Goal: Information Seeking & Learning: Learn about a topic

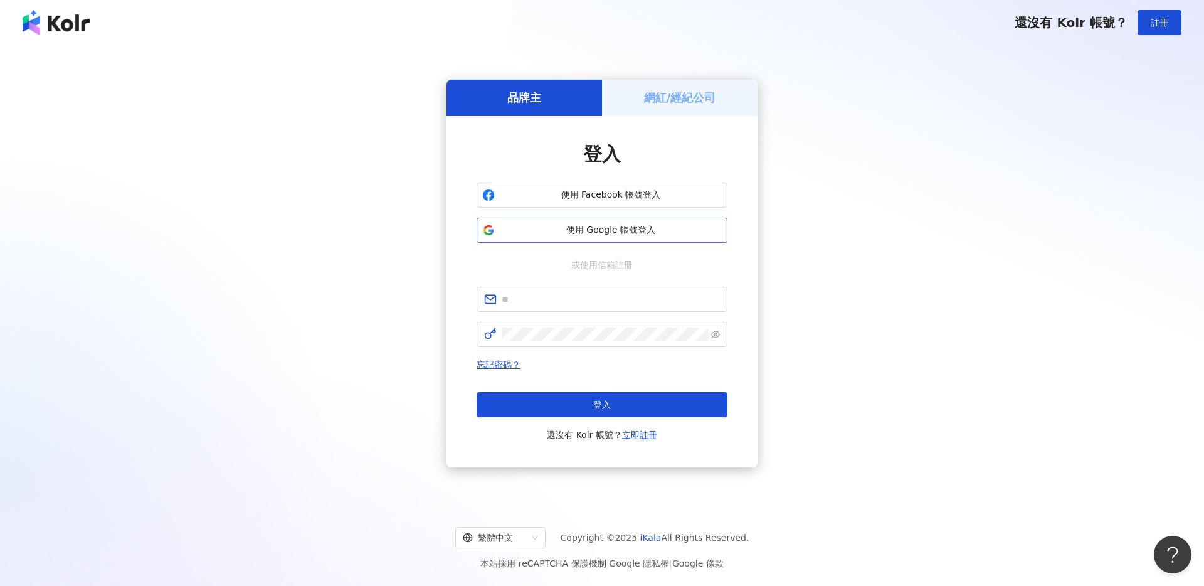
click at [615, 240] on button "使用 Google 帳號登入" at bounding box center [602, 230] width 251 height 25
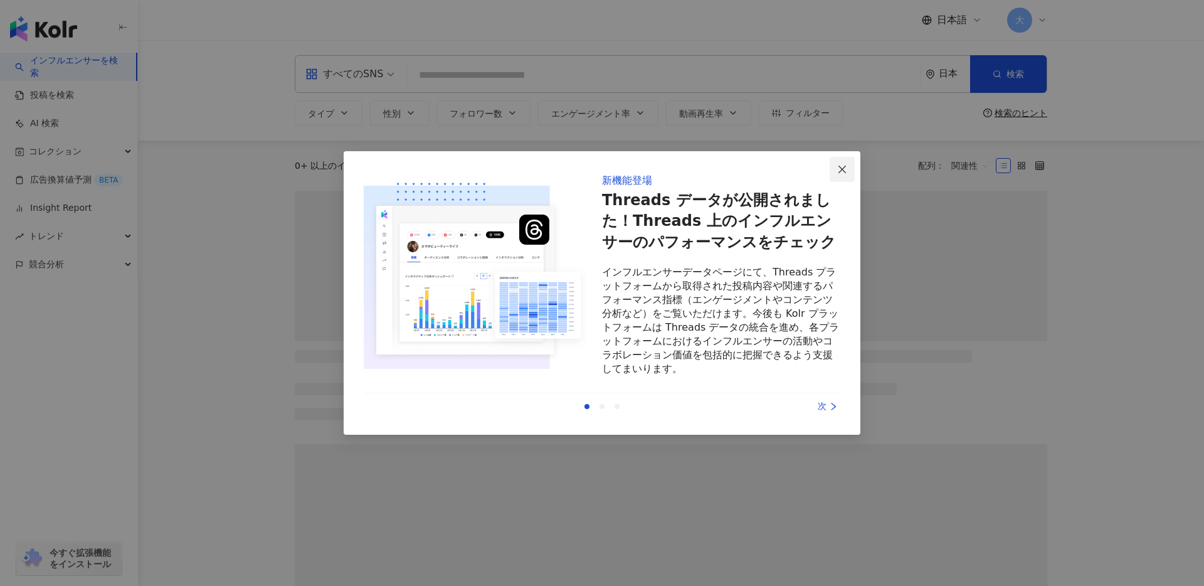
click at [844, 175] on button "Close" at bounding box center [842, 169] width 25 height 25
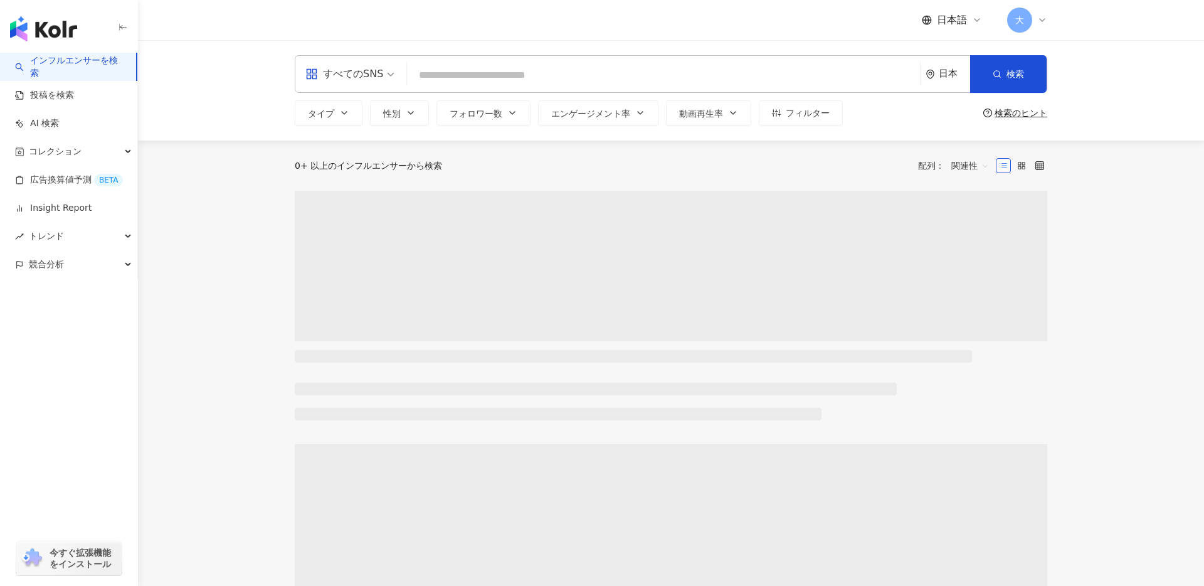
click at [706, 79] on input "search" at bounding box center [663, 75] width 503 height 24
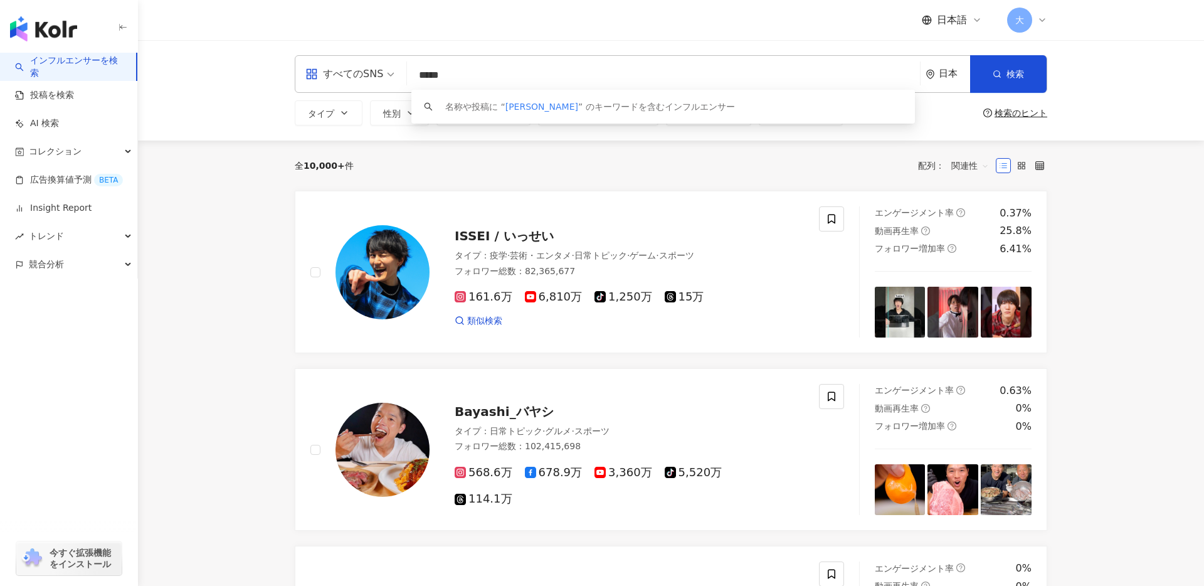
type input "***"
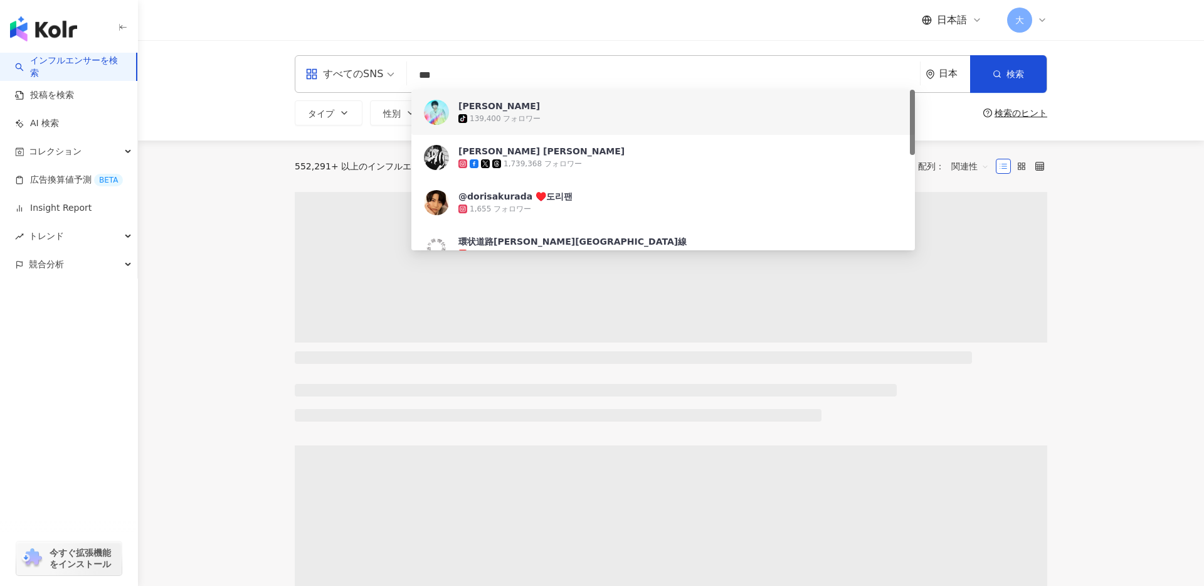
click at [497, 118] on div "139,400 フォロワー" at bounding box center [505, 119] width 71 height 11
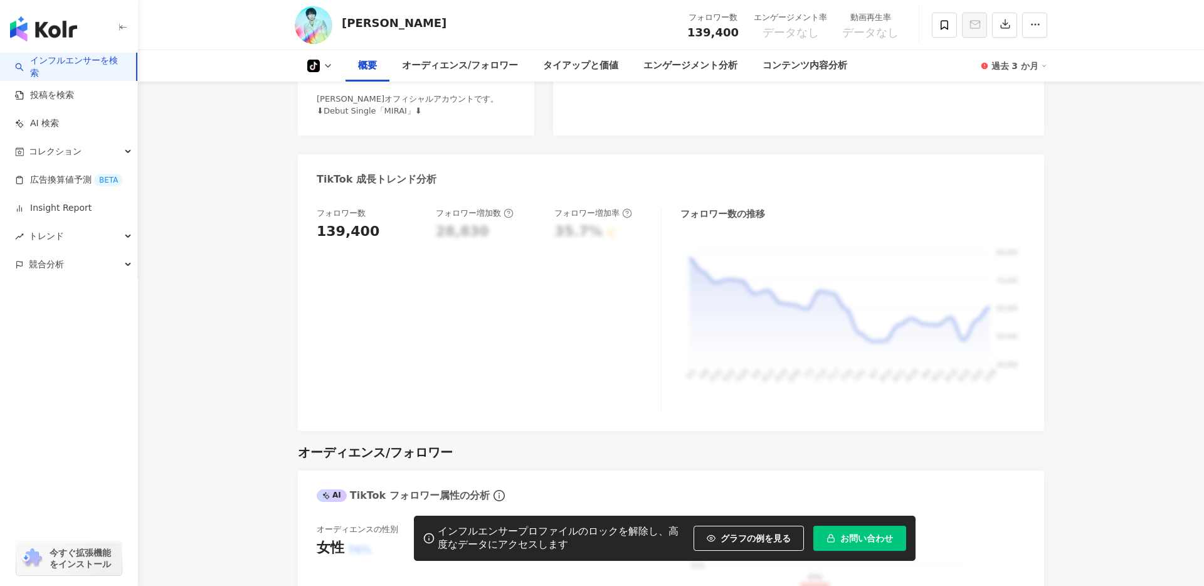
scroll to position [412, 0]
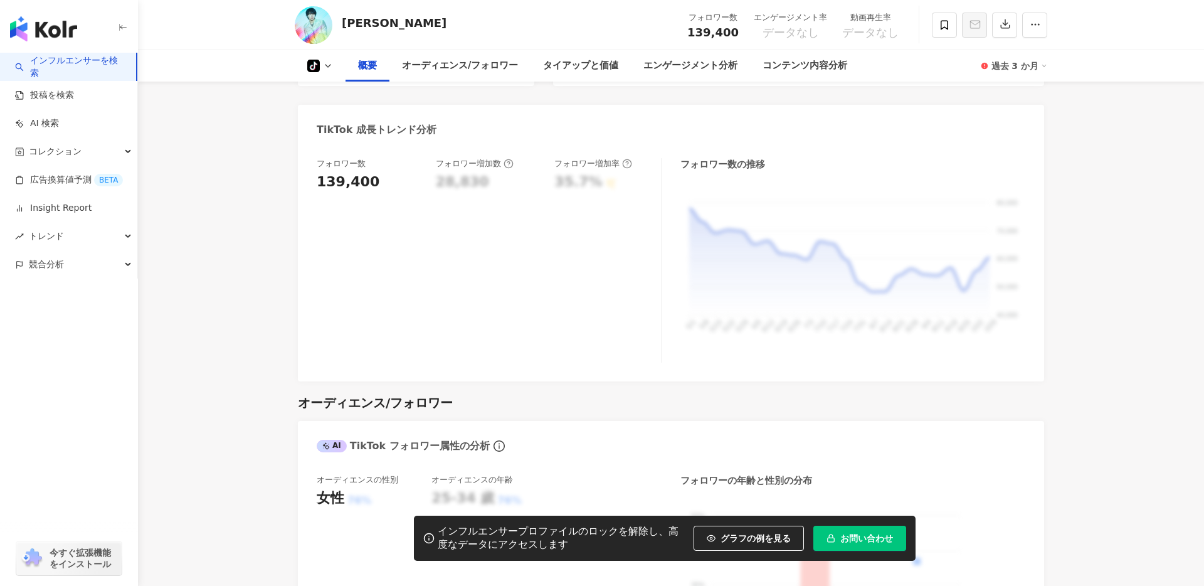
click at [329, 71] on button "tiktok-icon" at bounding box center [320, 66] width 51 height 13
click at [74, 89] on link "投稿を検索" at bounding box center [44, 95] width 59 height 13
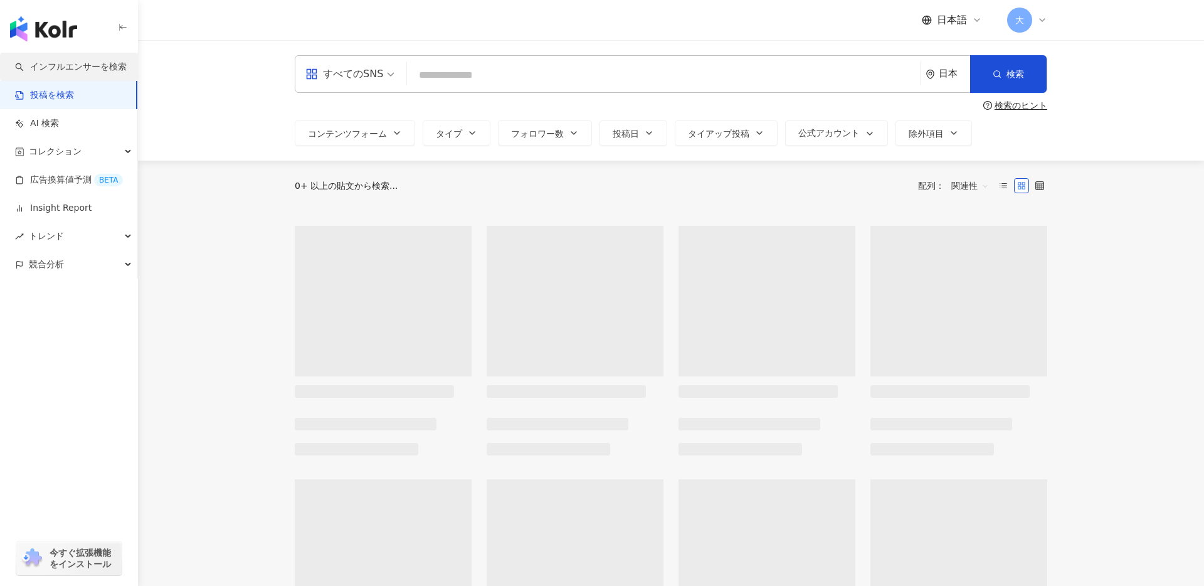
click at [121, 61] on link "インフルエンサーを検索" at bounding box center [71, 67] width 112 height 13
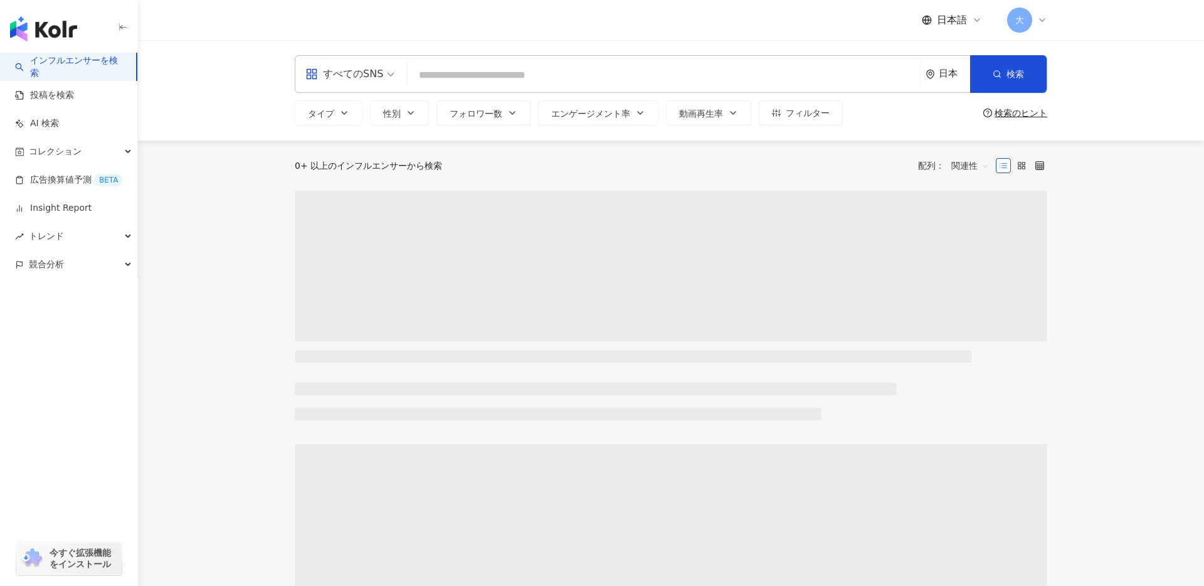
click at [516, 71] on input "search" at bounding box center [663, 75] width 503 height 24
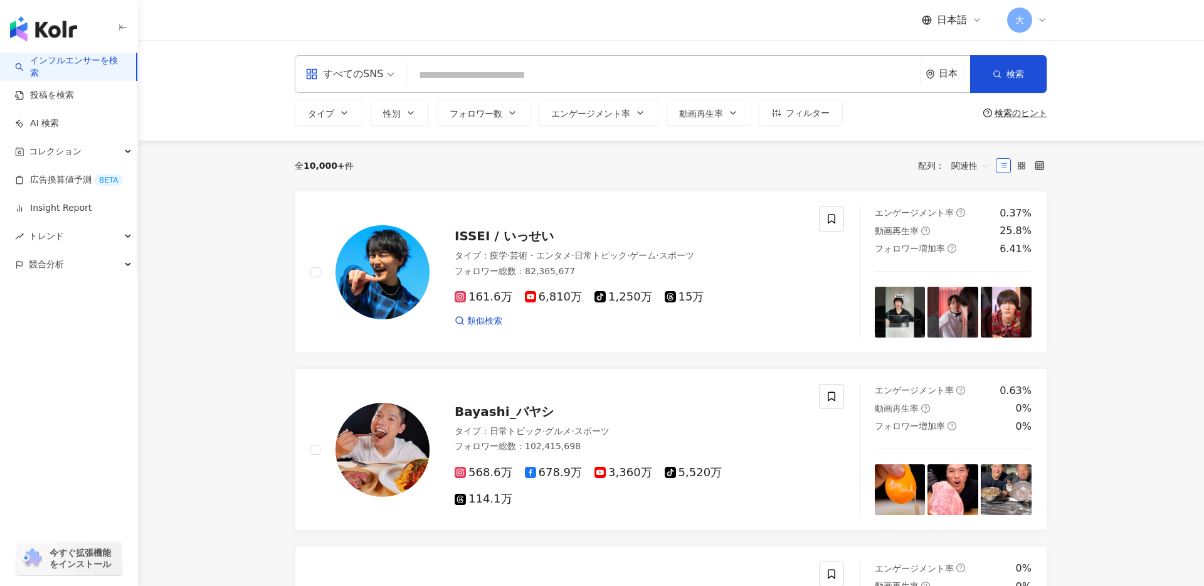
click at [346, 81] on div "すべてのSNS" at bounding box center [344, 74] width 78 height 20
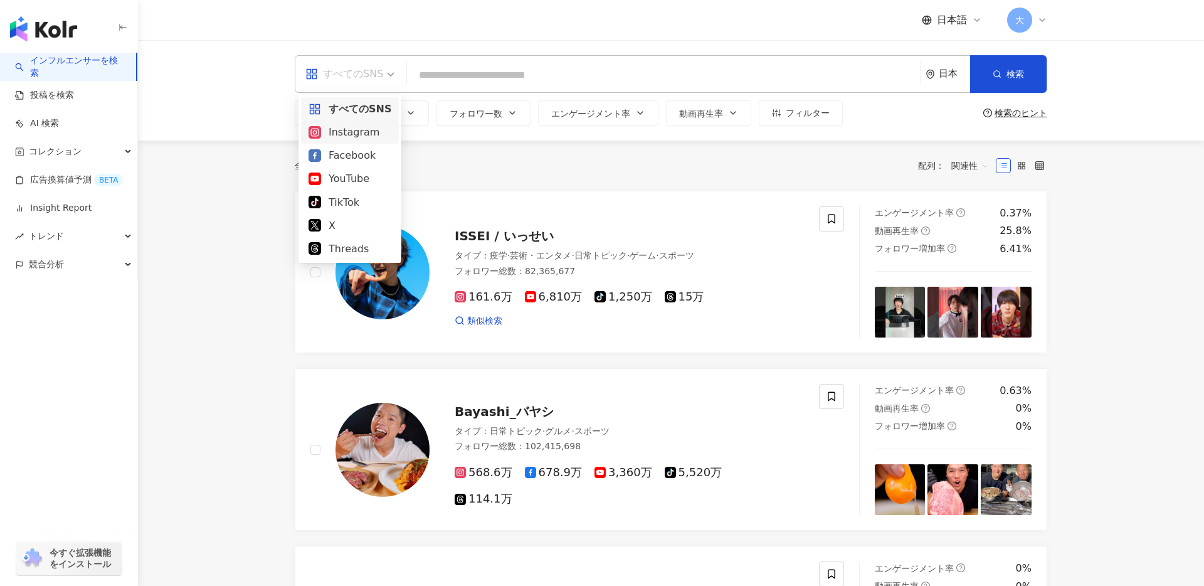
click at [362, 137] on div "Instagram" at bounding box center [350, 132] width 83 height 16
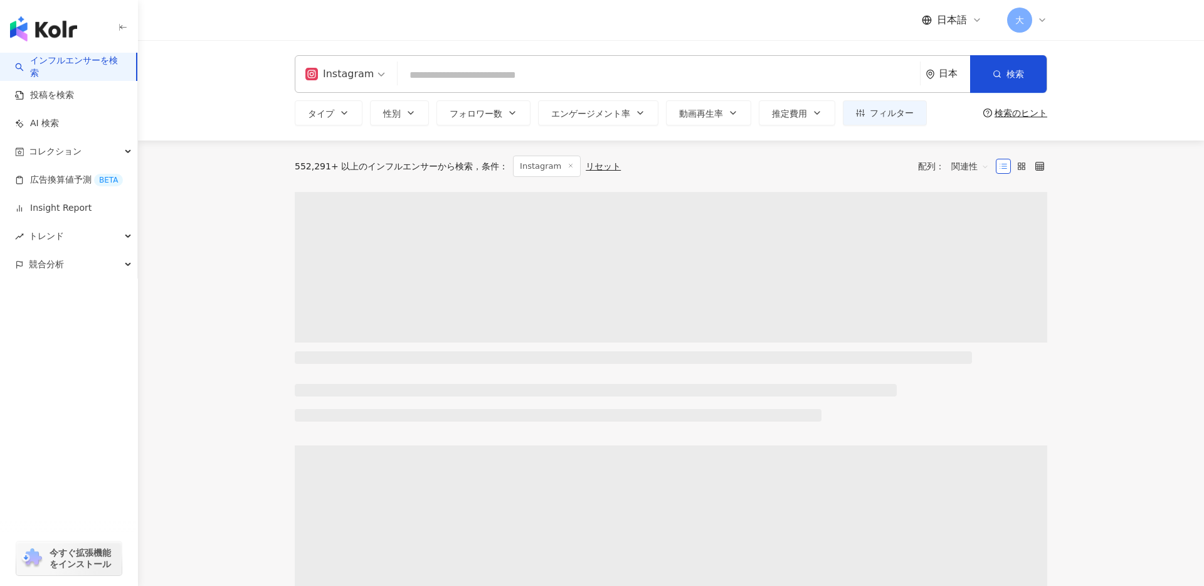
click at [465, 81] on input "search" at bounding box center [659, 75] width 512 height 24
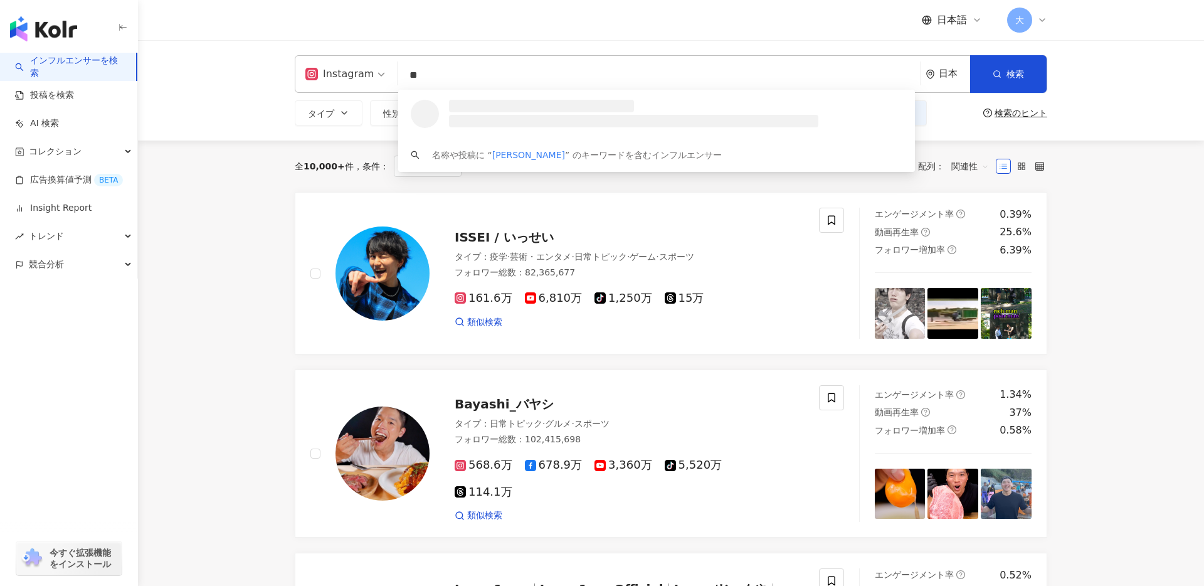
type input "*"
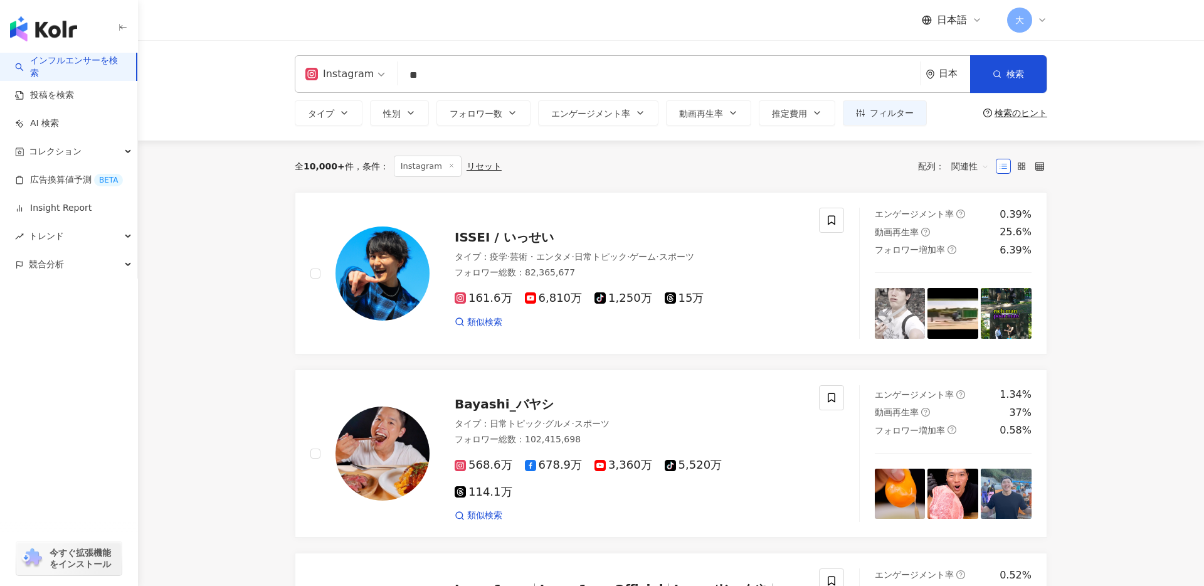
type input "*"
type input "**********"
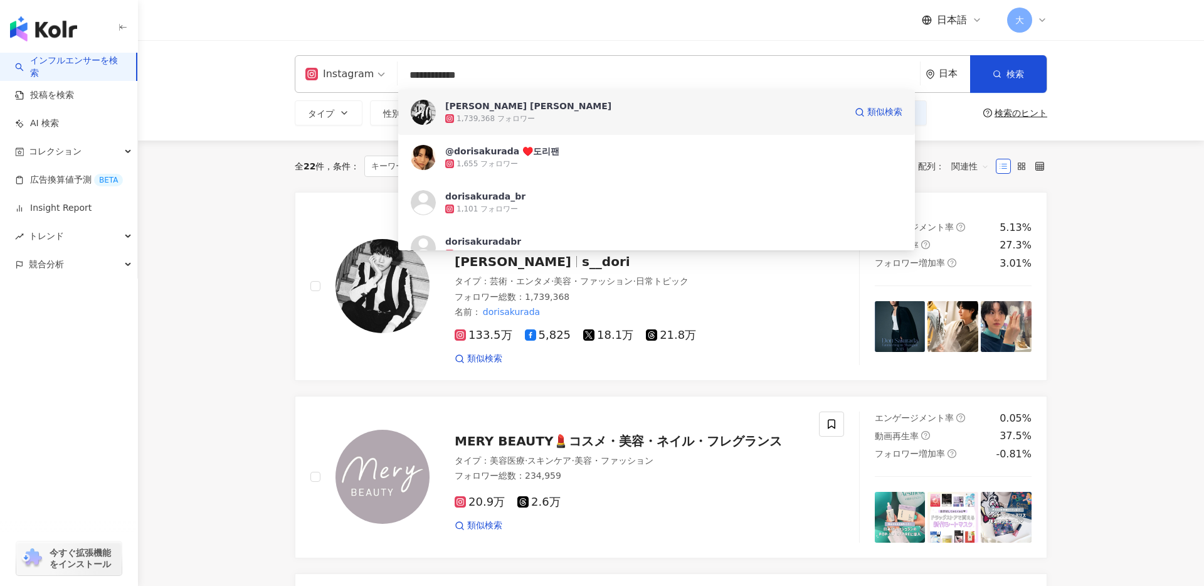
click at [481, 129] on div "桜田 通 Dori Sakurada 1,739,368 フォロワー 類似検索" at bounding box center [656, 112] width 517 height 45
